Goal: Check status: Check status

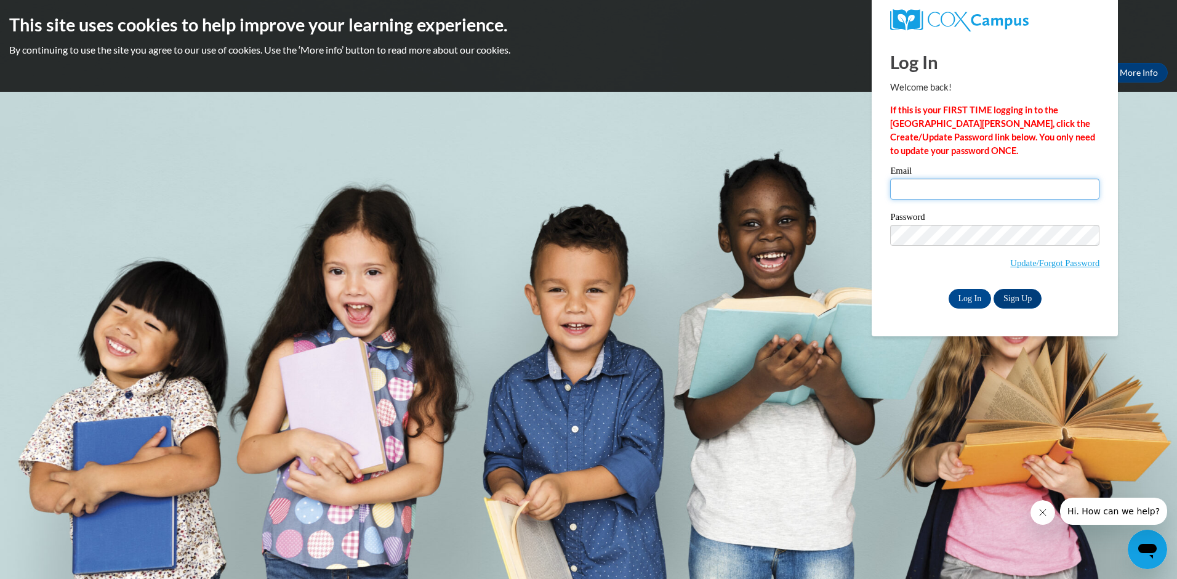
click at [899, 188] on input "Email" at bounding box center [994, 188] width 209 height 21
type input "monica.schexnayder@yahoo.com"
click at [963, 301] on input "Log In" at bounding box center [969, 299] width 43 height 20
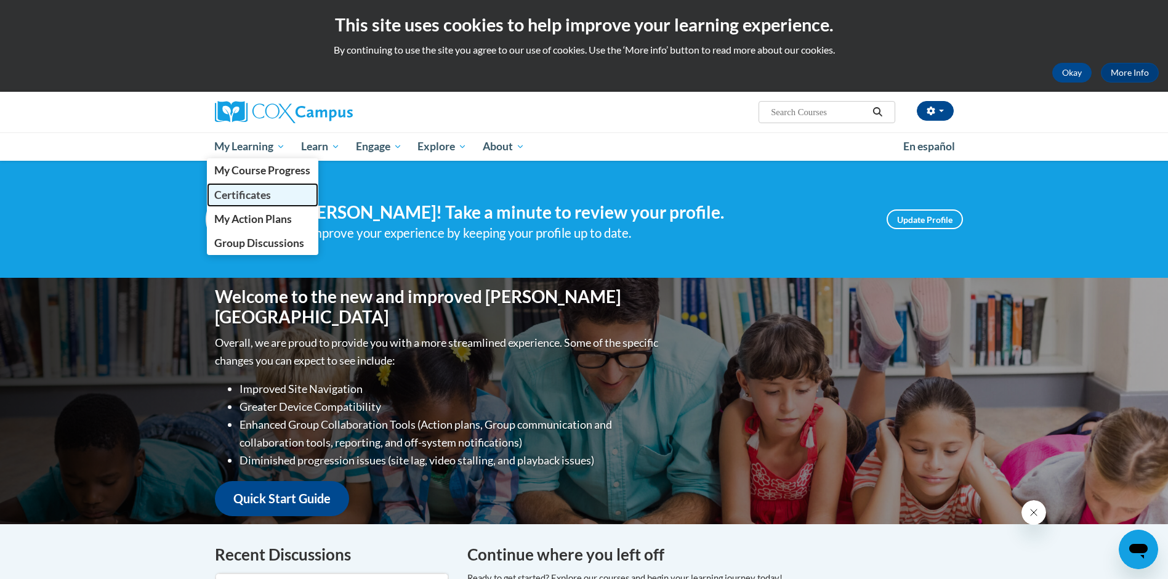
click at [266, 189] on span "Certificates" at bounding box center [242, 194] width 57 height 13
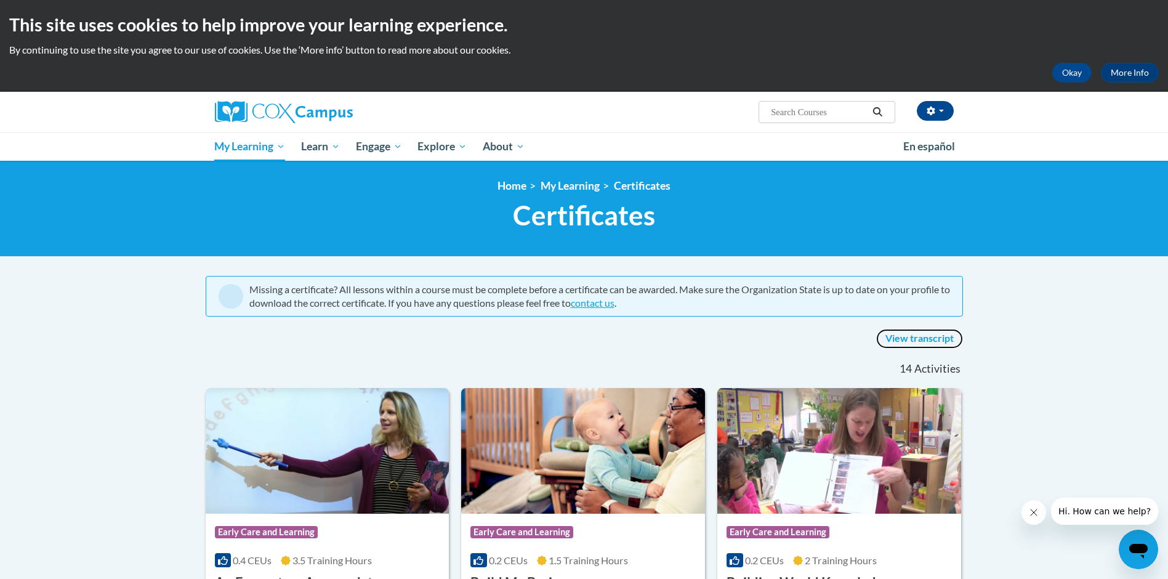
click at [907, 337] on link "View transcript" at bounding box center [919, 339] width 87 height 20
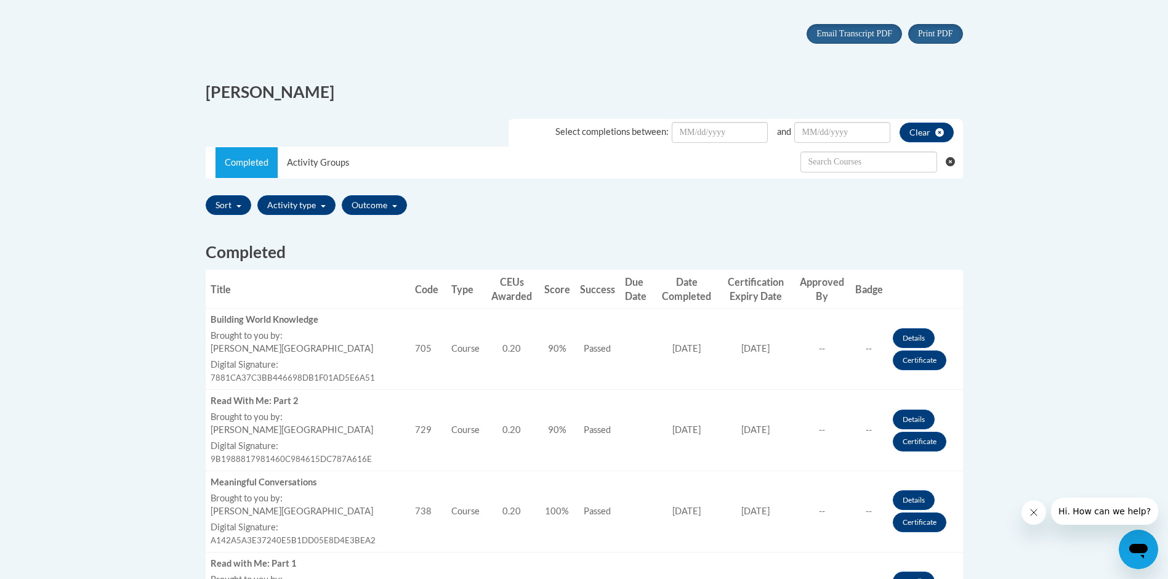
scroll to position [258, 0]
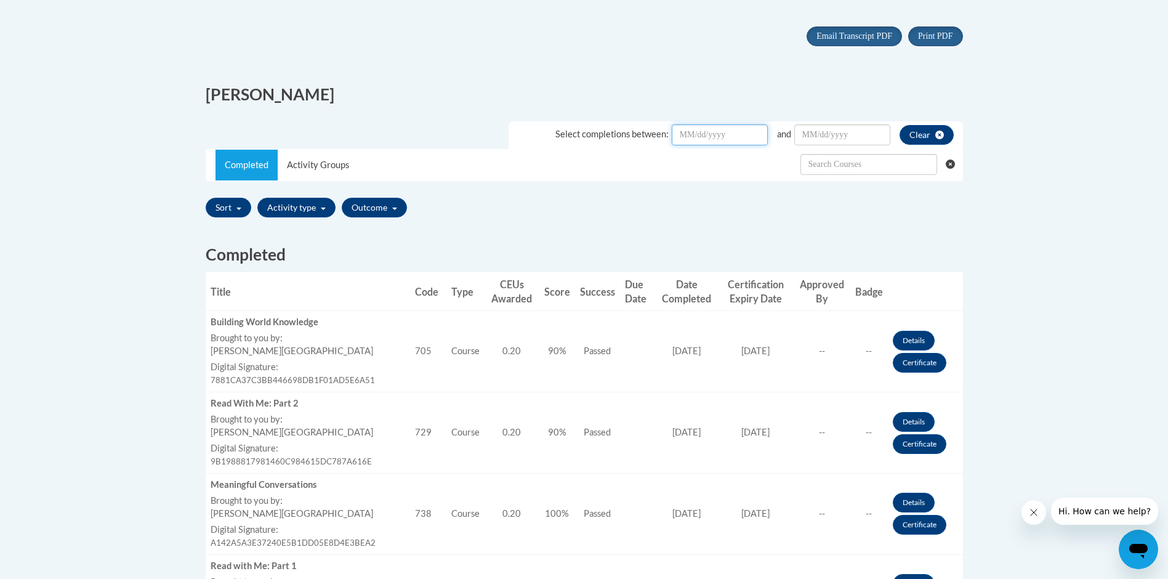
click at [680, 134] on input "Date Input" at bounding box center [719, 134] width 96 height 21
type input "06/01/25"
click at [800, 134] on input "Date Input" at bounding box center [842, 134] width 96 height 21
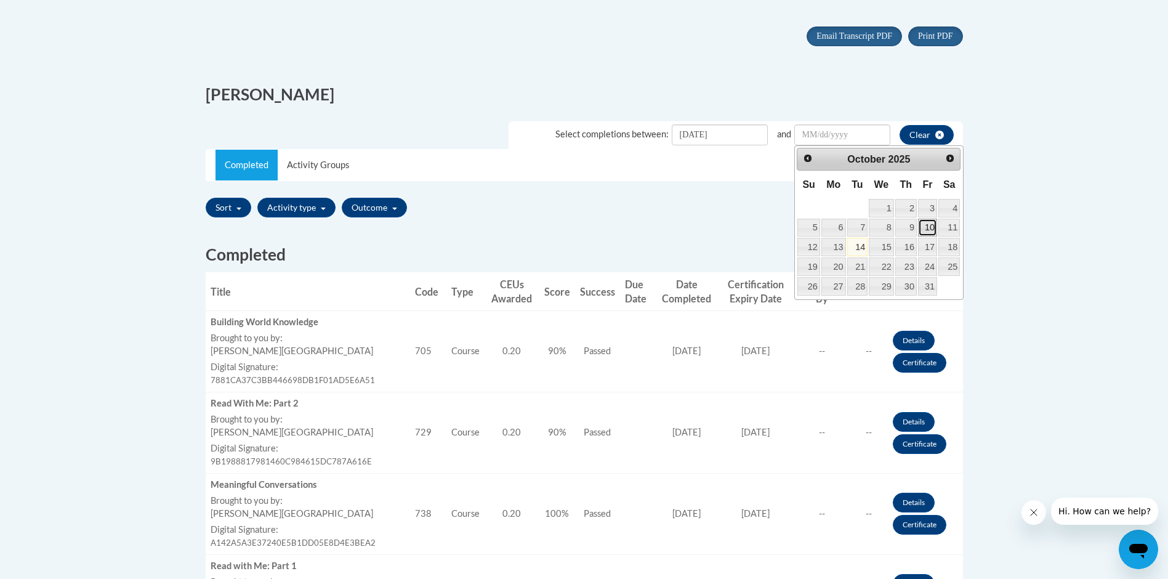
click at [932, 230] on link "10" at bounding box center [927, 227] width 19 height 18
type input "October/10/20252025"
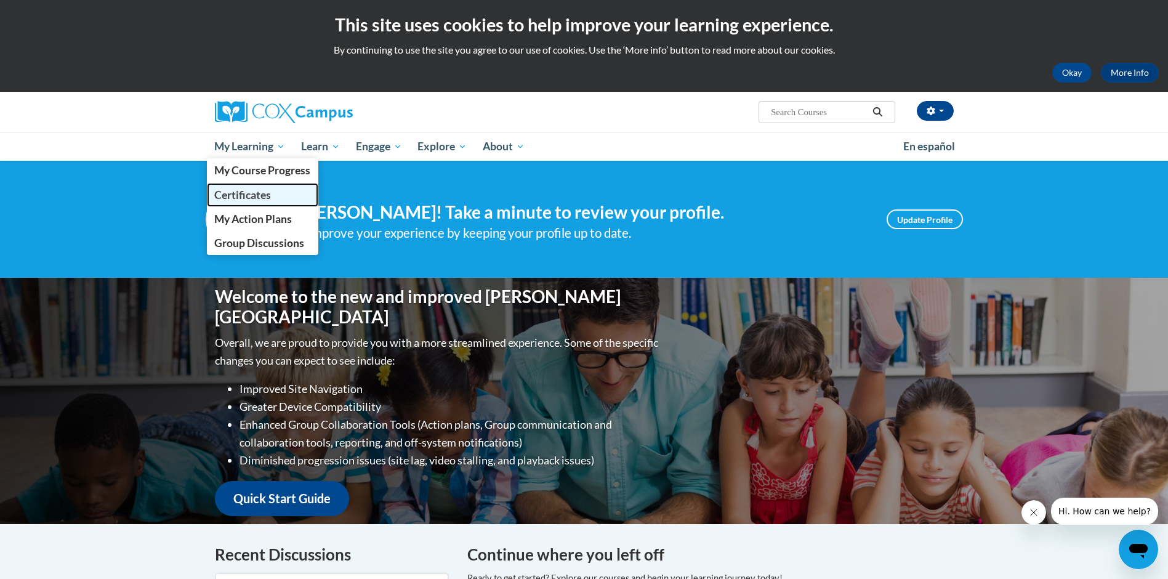
click at [246, 191] on span "Certificates" at bounding box center [242, 194] width 57 height 13
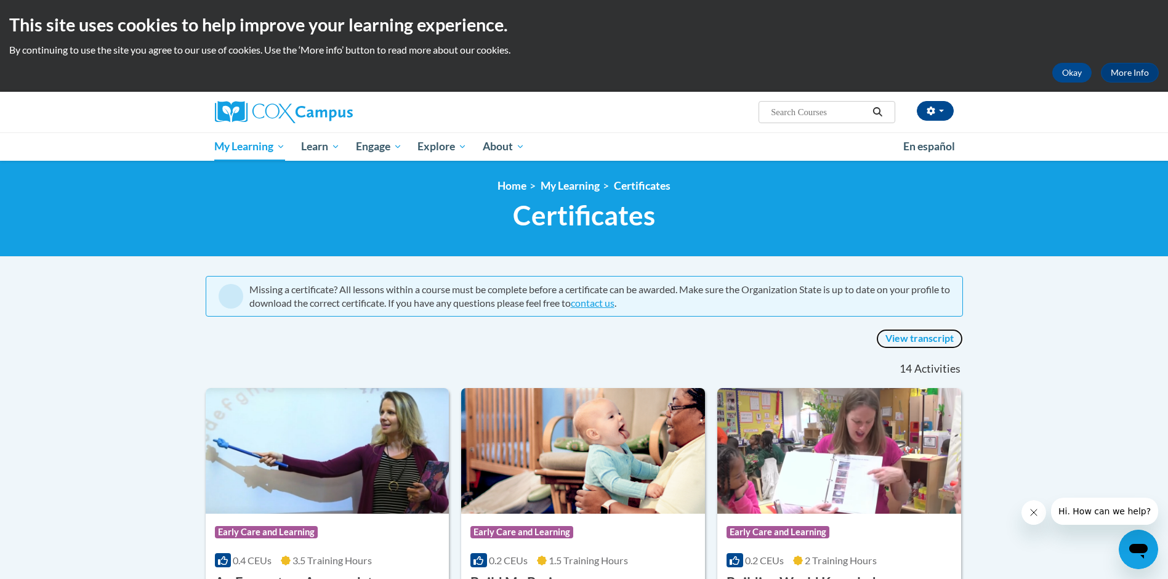
click at [923, 334] on link "View transcript" at bounding box center [919, 339] width 87 height 20
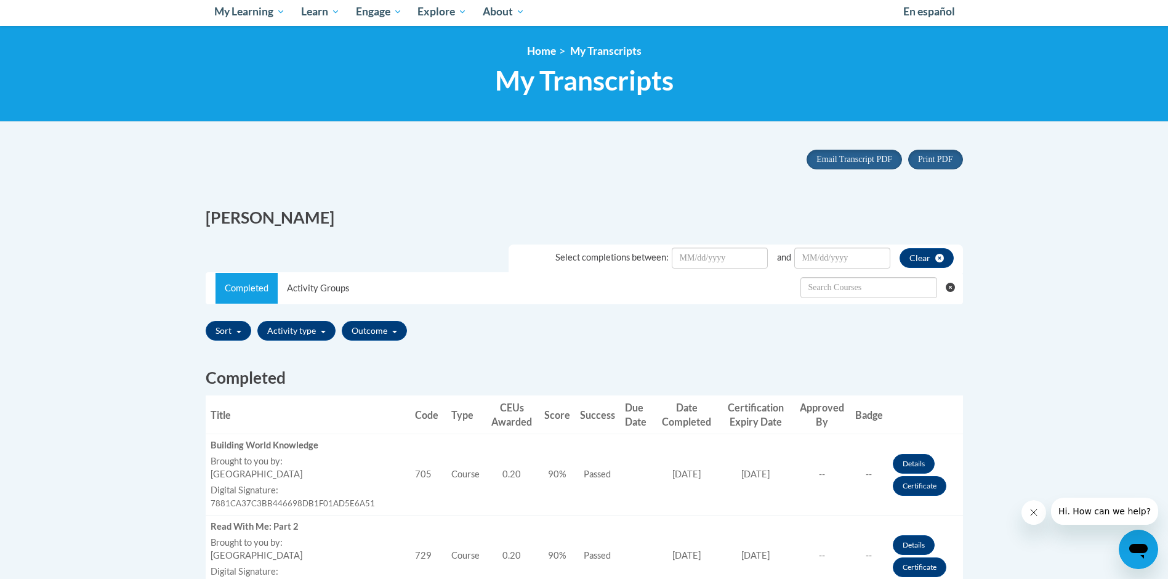
scroll to position [49, 0]
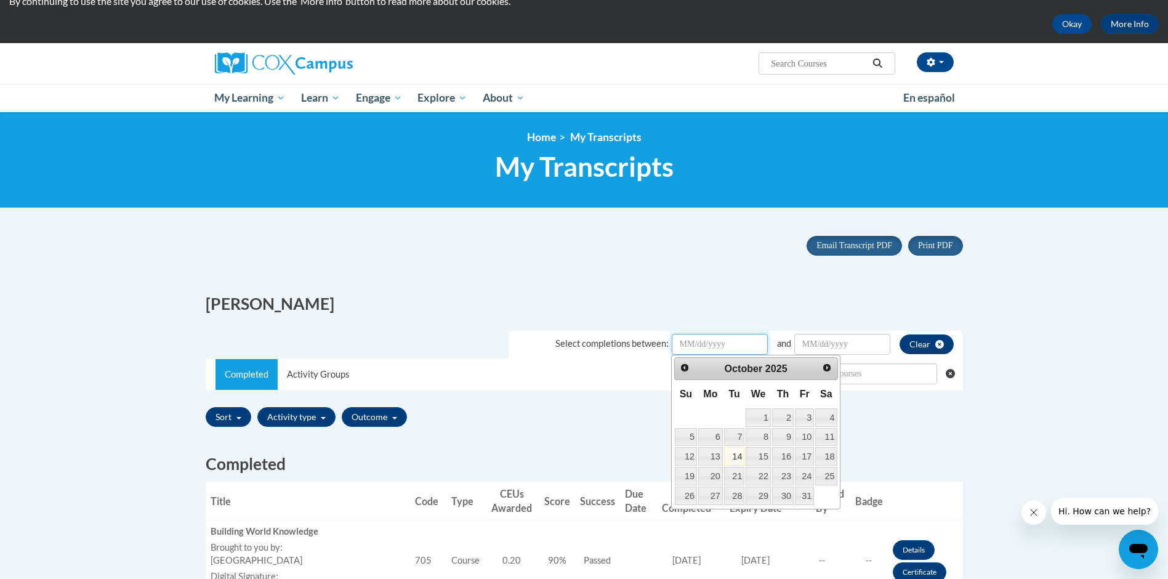
click at [692, 342] on input "Date Input" at bounding box center [719, 344] width 96 height 21
click at [680, 370] on span "Prev" at bounding box center [684, 367] width 10 height 10
click at [681, 370] on span "Prev" at bounding box center [684, 367] width 10 height 10
click at [681, 369] on span "Prev" at bounding box center [684, 367] width 10 height 10
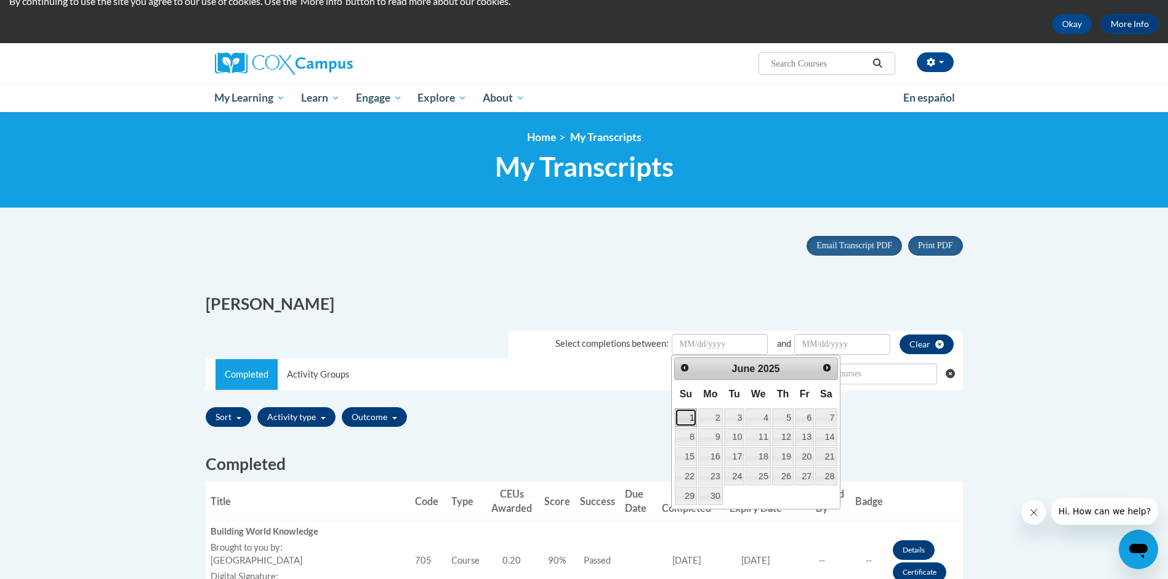
click at [692, 416] on link "1" at bounding box center [686, 417] width 22 height 18
type input "June/01/20252025"
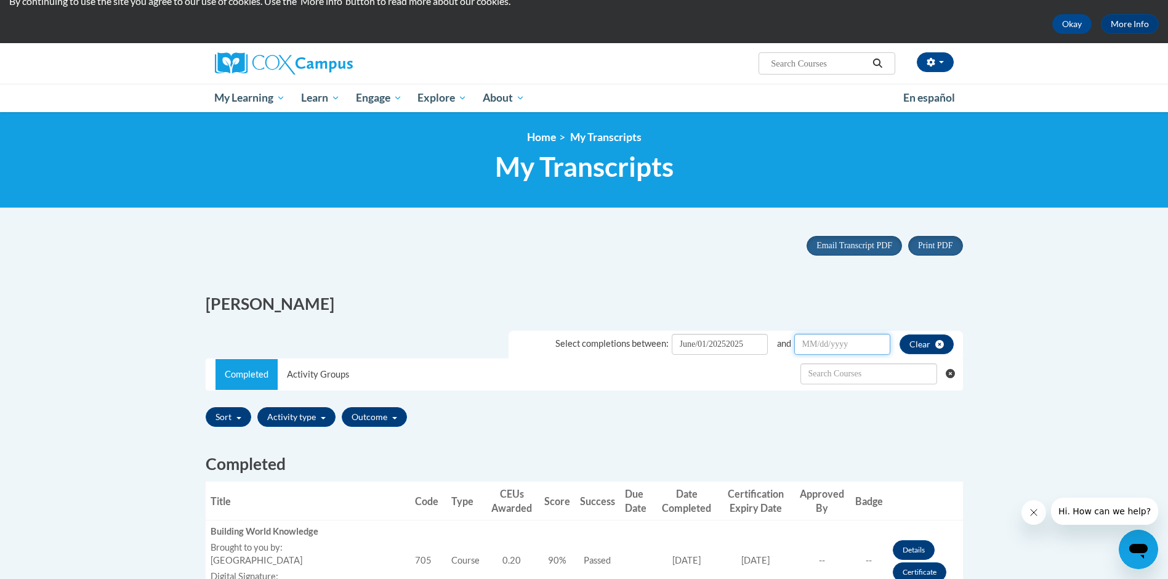
click at [844, 345] on input "Date Input" at bounding box center [842, 344] width 96 height 21
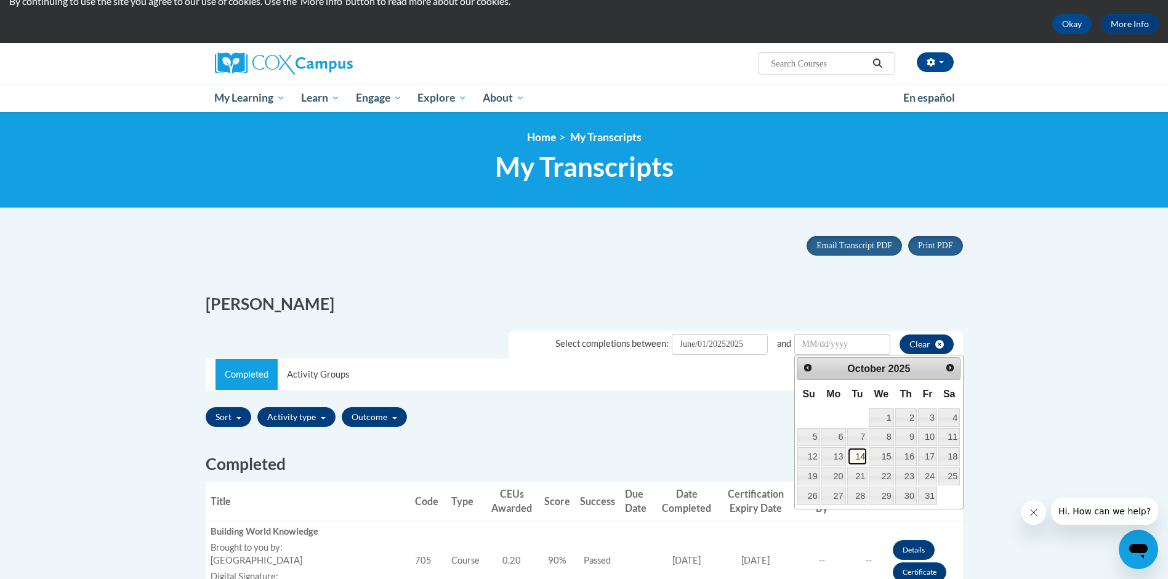
click at [864, 457] on link "14" at bounding box center [857, 456] width 21 height 18
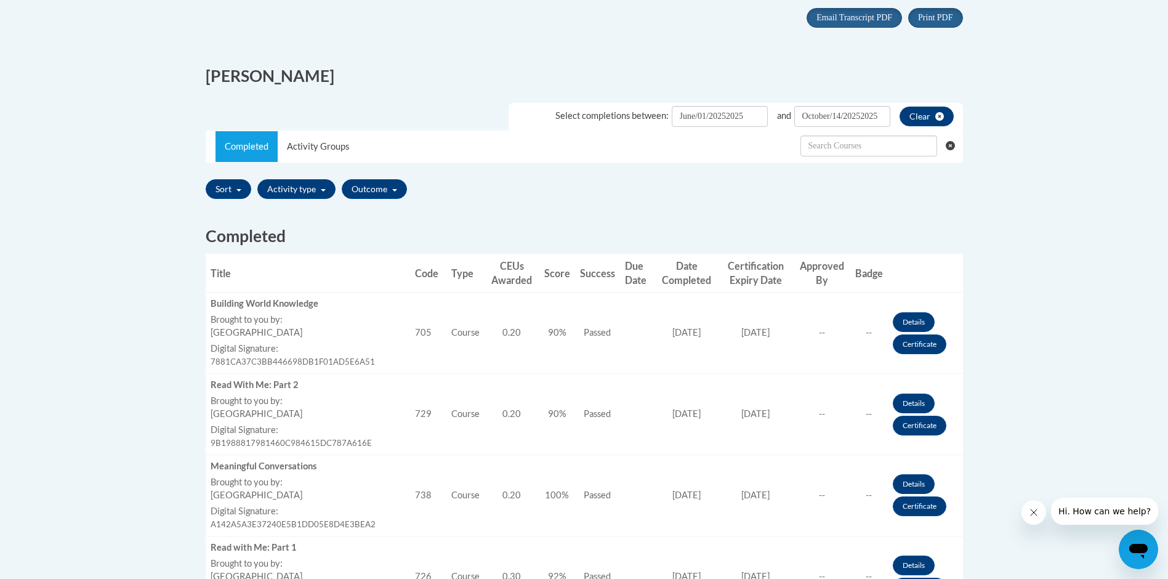
scroll to position [153, 0]
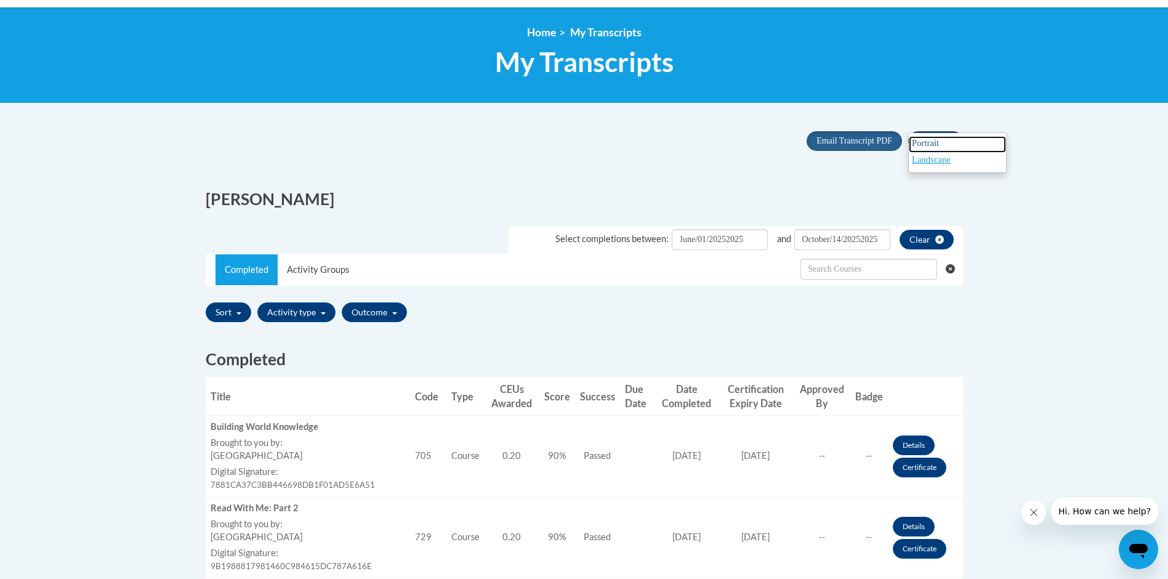
click at [939, 145] on span "Portrait" at bounding box center [925, 143] width 27 height 10
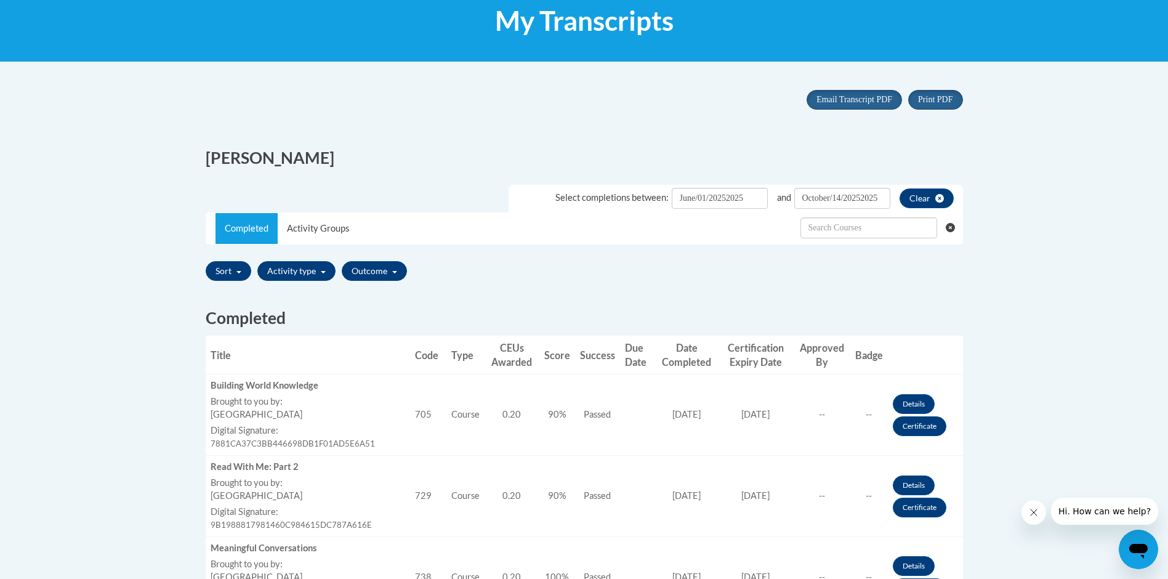
scroll to position [0, 0]
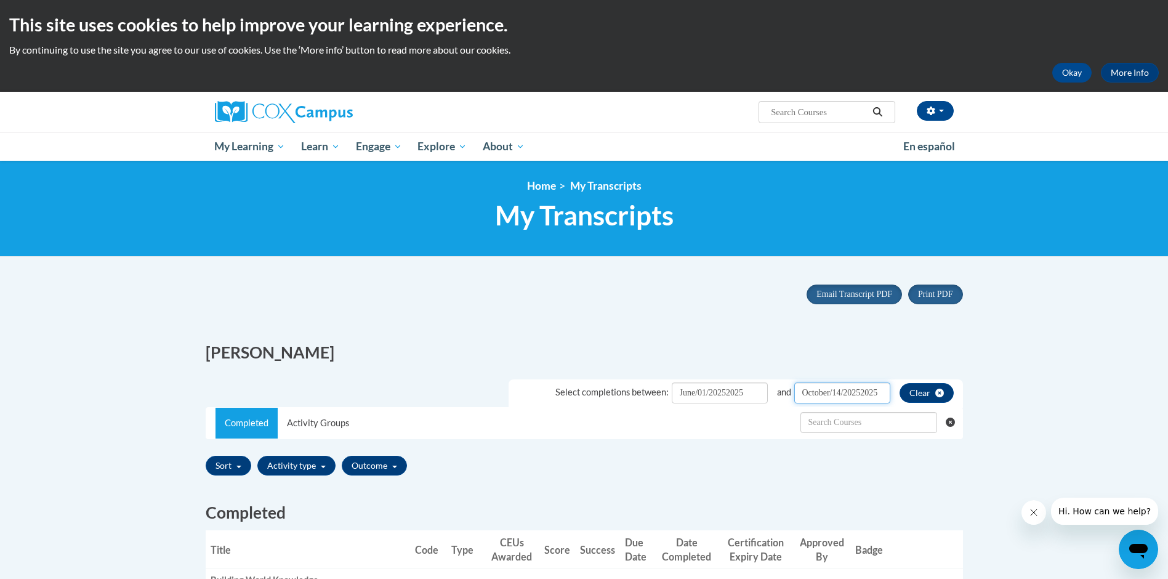
click at [883, 390] on input "October/14/20252025" at bounding box center [842, 392] width 96 height 21
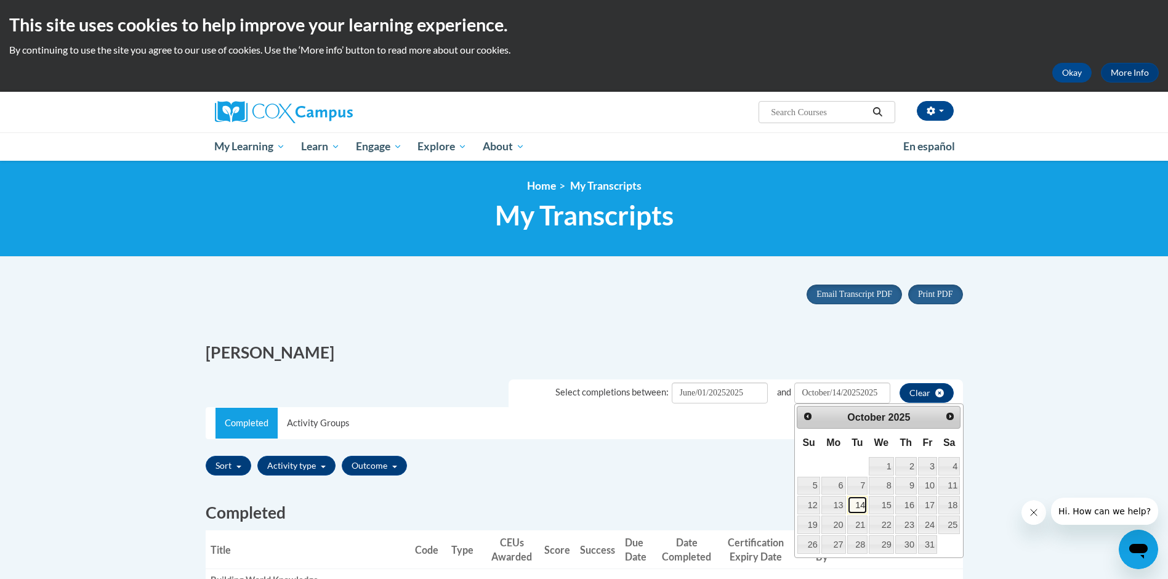
click at [857, 505] on link "14" at bounding box center [857, 504] width 21 height 18
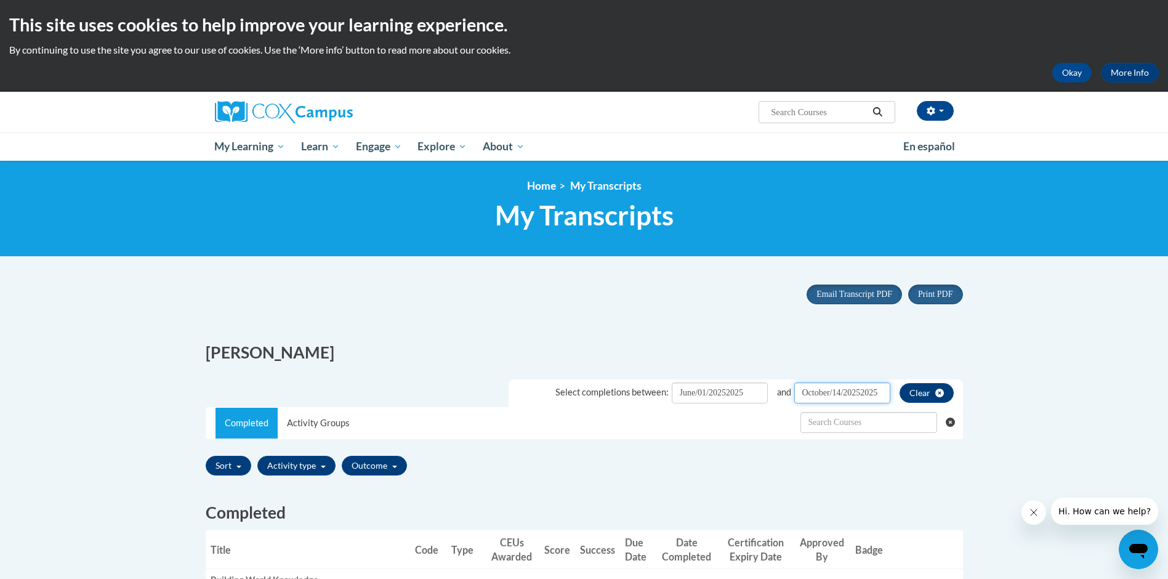
click at [879, 391] on input "October/14/20252025" at bounding box center [842, 392] width 96 height 21
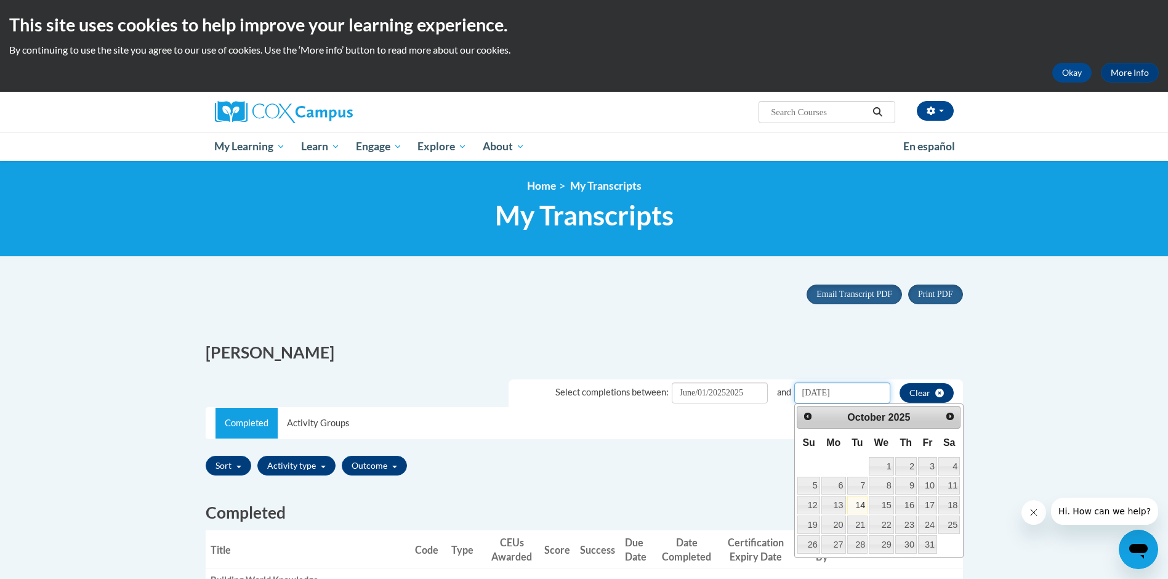
click at [873, 390] on input "[DATE]" at bounding box center [842, 392] width 96 height 21
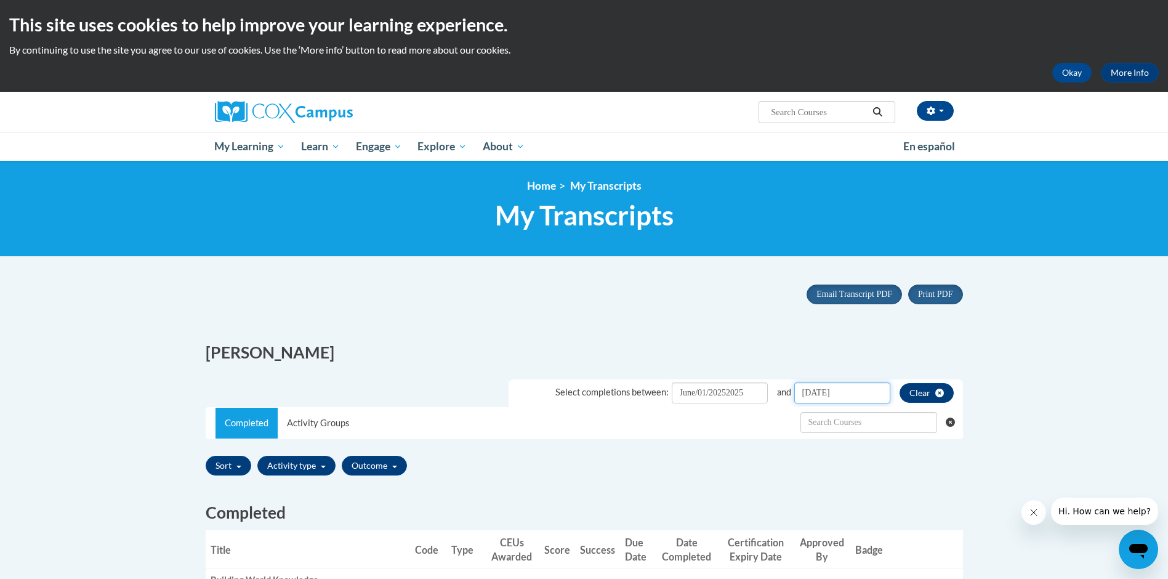
type input "[DATE]"
